Goal: Information Seeking & Learning: Check status

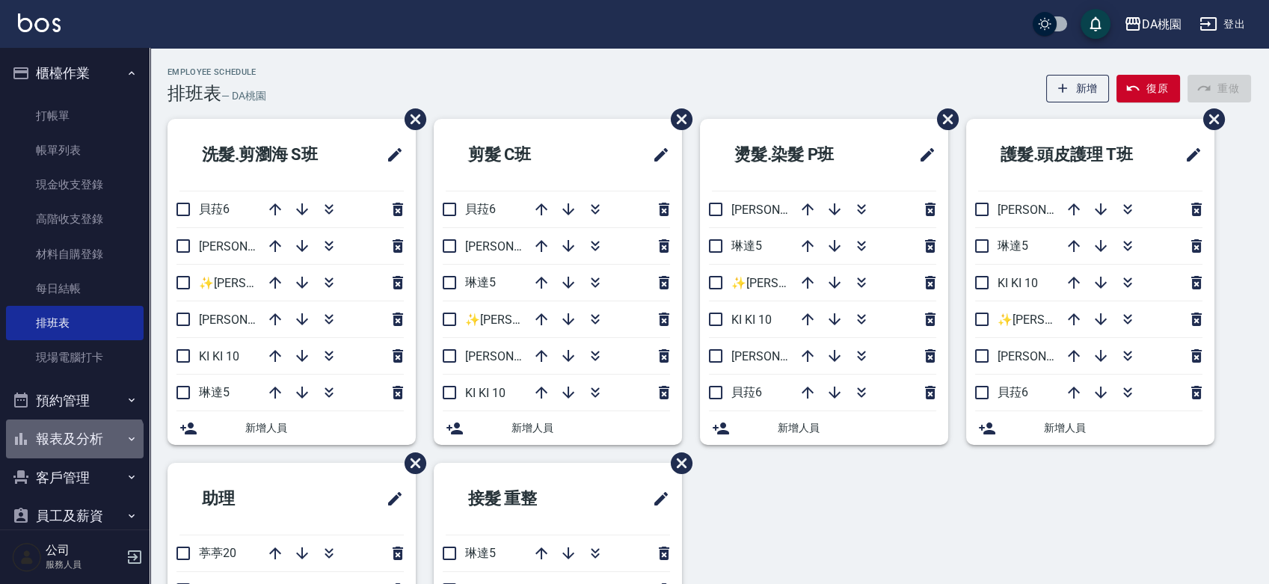
click at [73, 450] on button "報表及分析" at bounding box center [75, 438] width 138 height 39
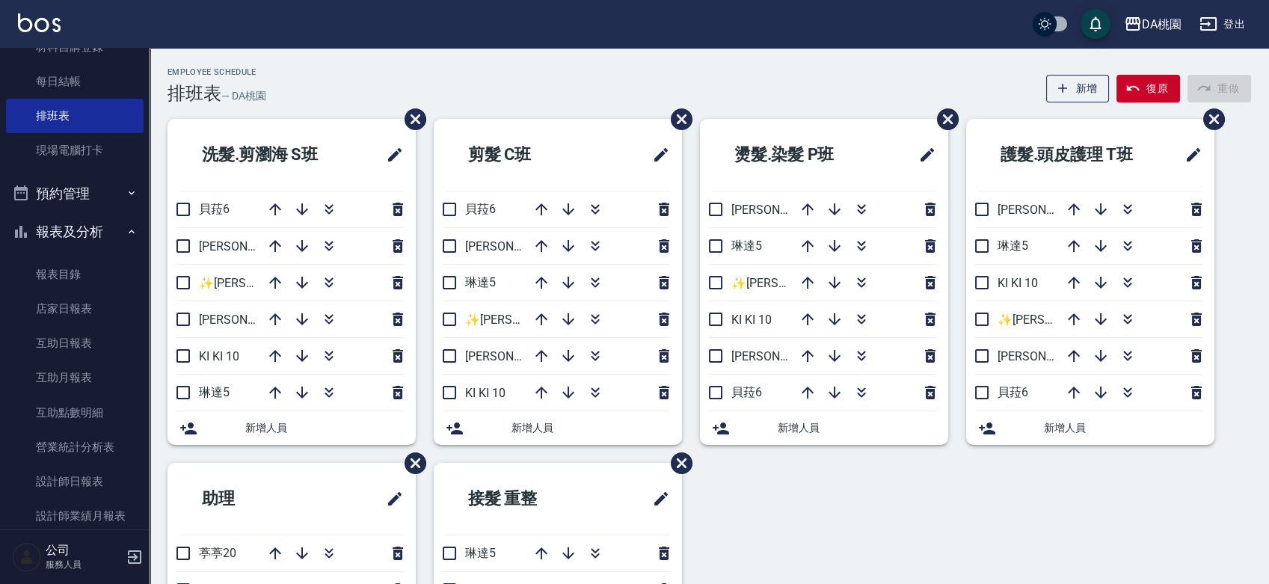
scroll to position [249, 0]
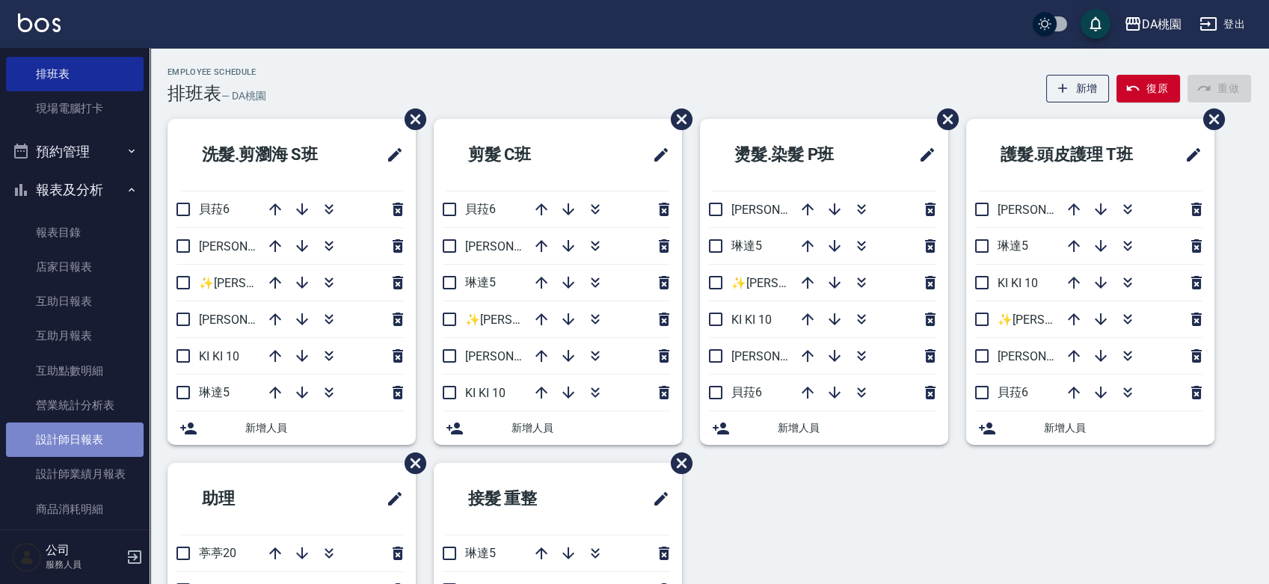
click at [75, 446] on link "設計師日報表" at bounding box center [75, 439] width 138 height 34
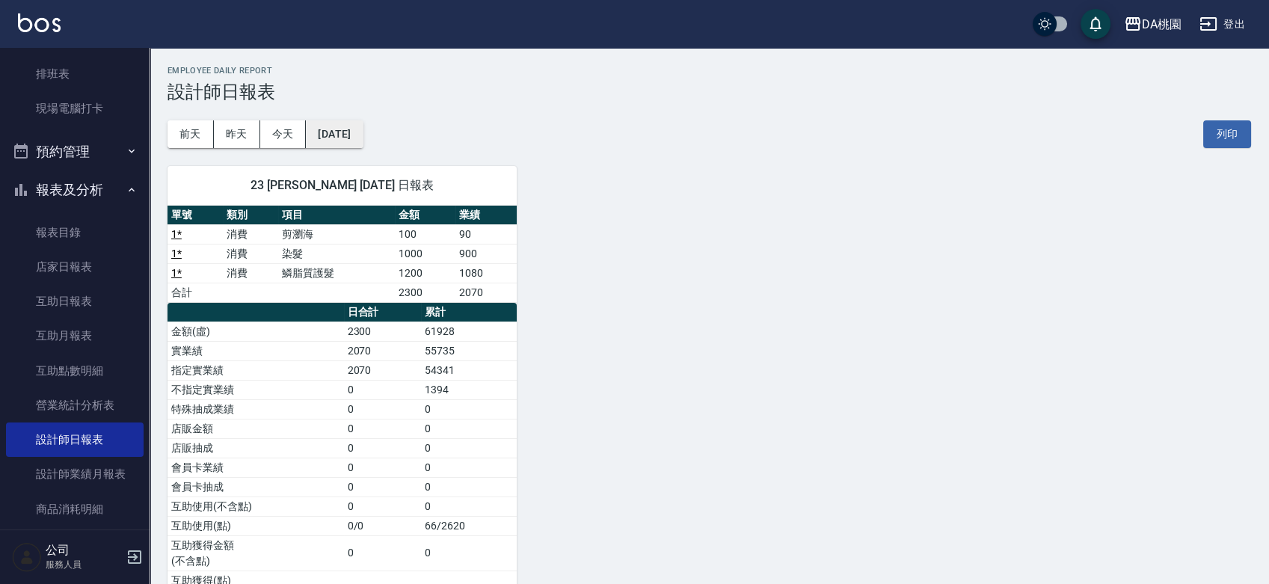
click at [363, 130] on button "[DATE]" at bounding box center [334, 134] width 57 height 28
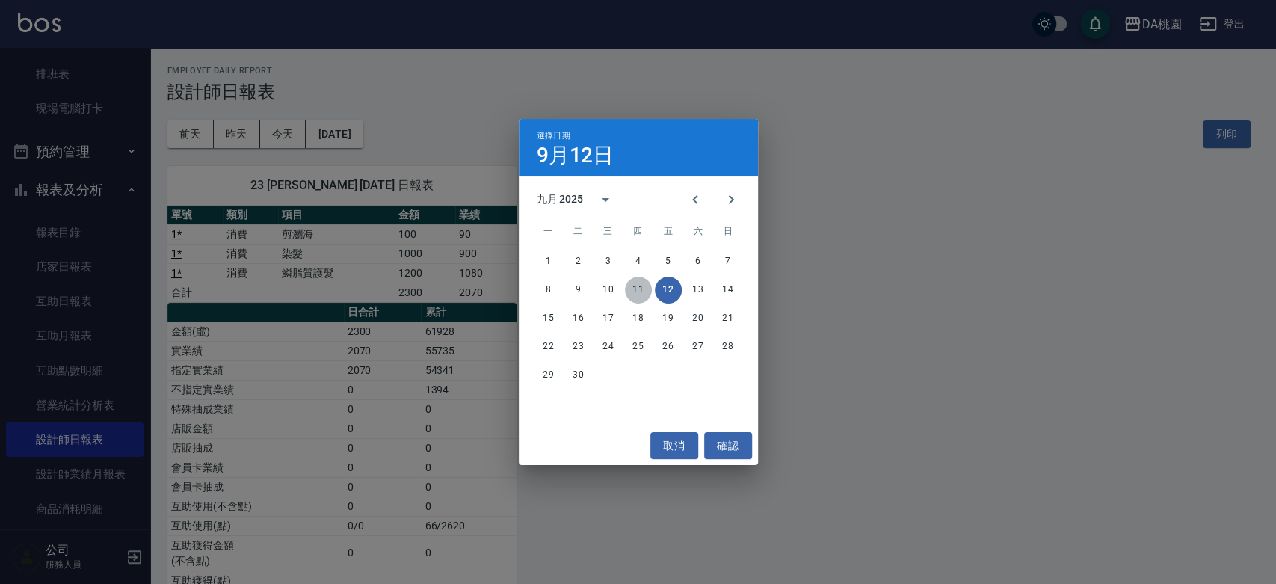
click at [630, 283] on button "11" at bounding box center [638, 290] width 27 height 27
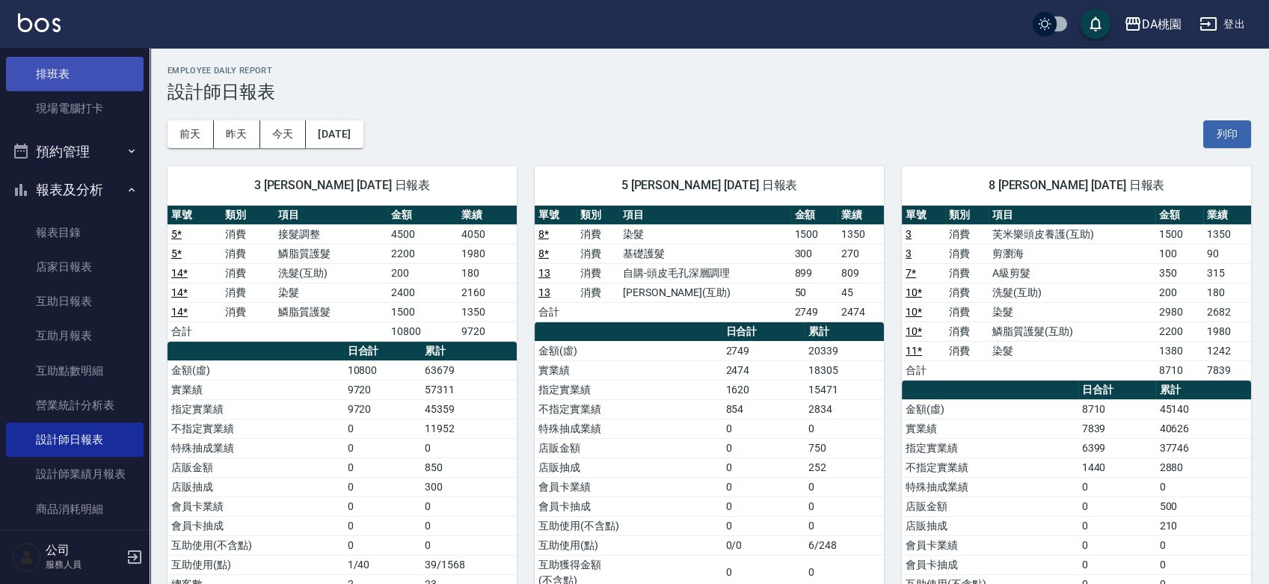
click at [66, 78] on link "排班表" at bounding box center [75, 74] width 138 height 34
